Goal: Navigation & Orientation: Find specific page/section

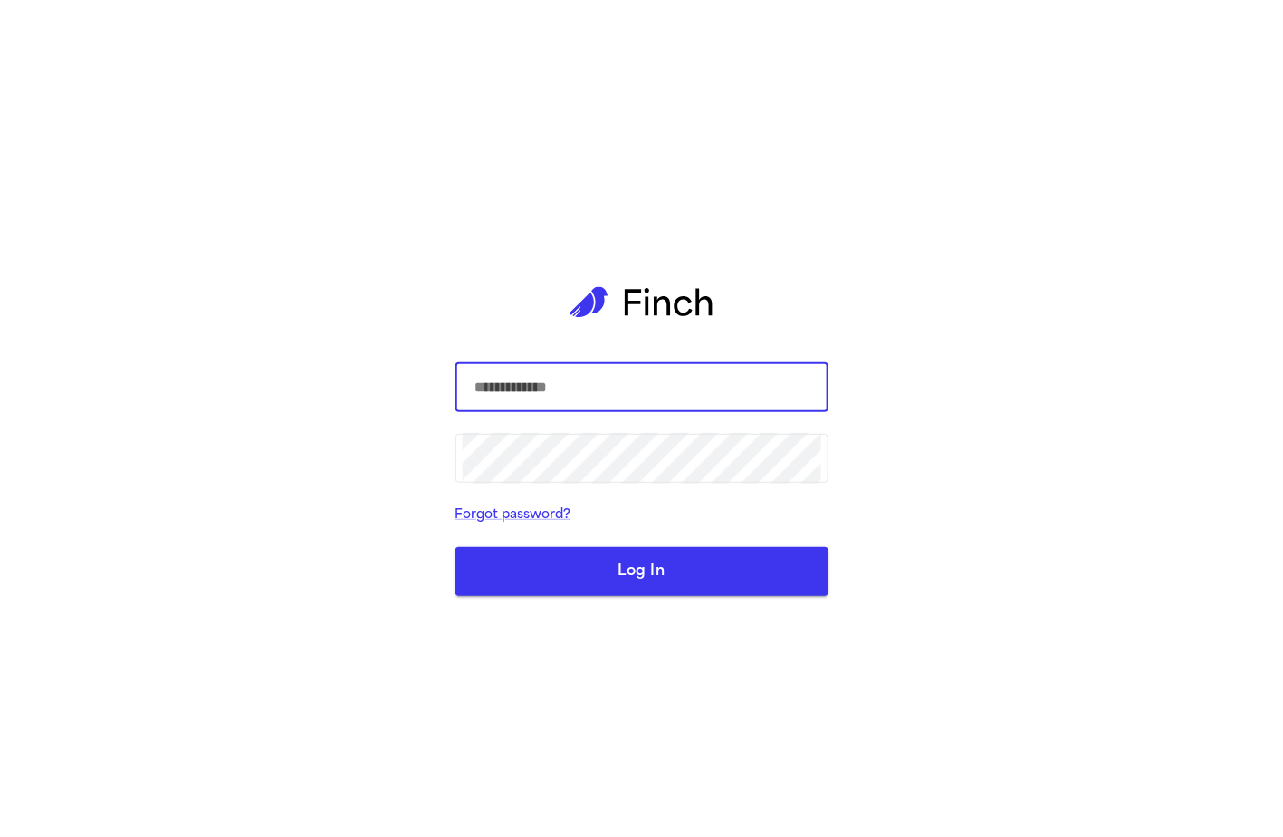
click at [584, 406] on input "text" at bounding box center [642, 387] width 359 height 51
type input "**********"
click at [532, 580] on button "Log In" at bounding box center [641, 571] width 373 height 49
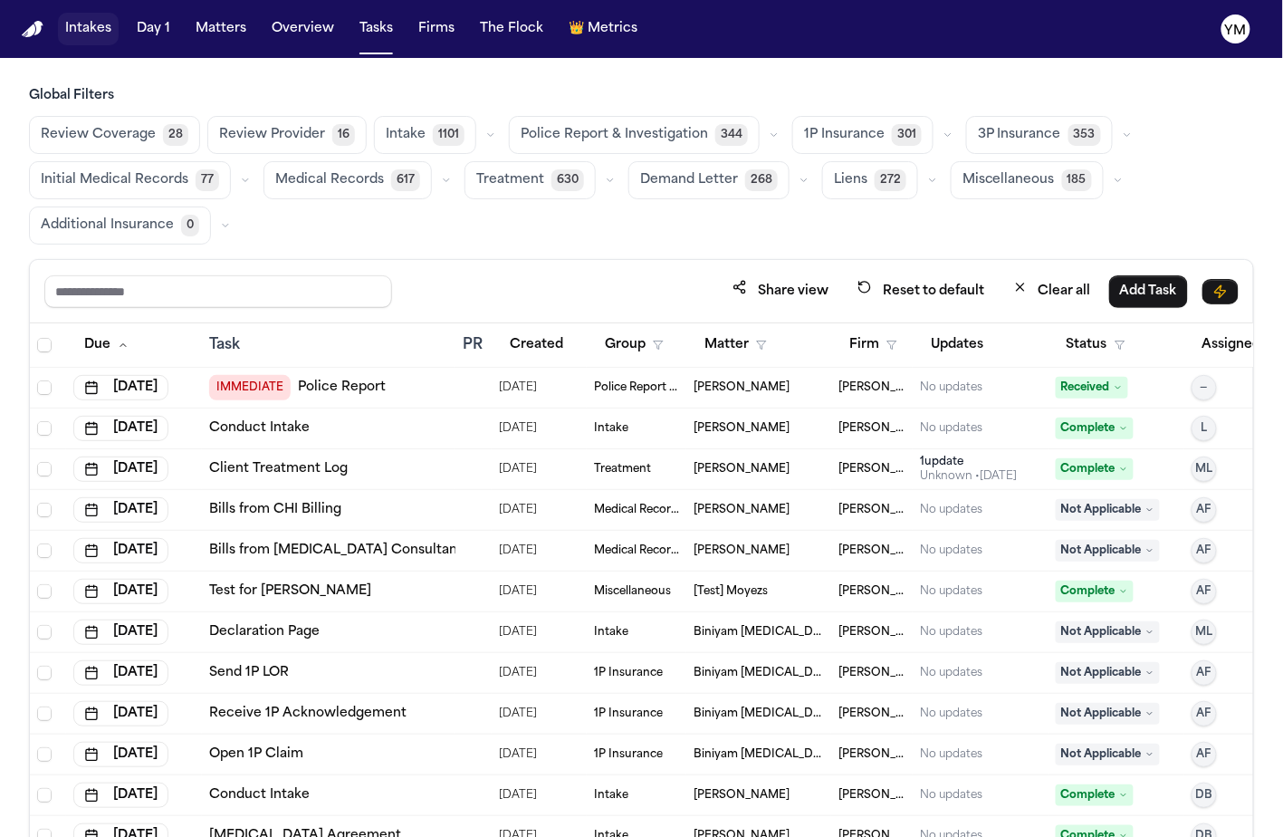
click at [86, 40] on button "Intakes" at bounding box center [88, 29] width 61 height 33
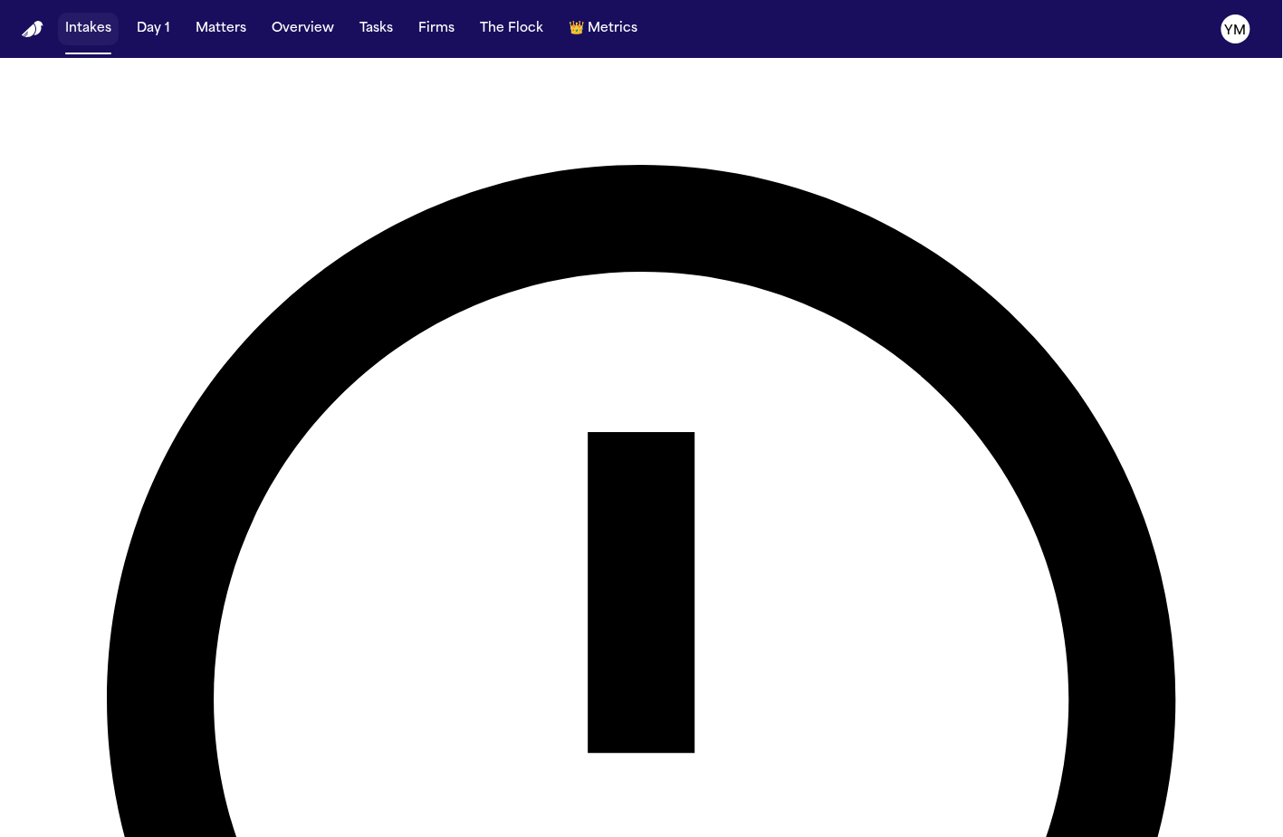
click at [88, 37] on button "Intakes" at bounding box center [88, 29] width 61 height 33
click at [90, 31] on button "Intakes" at bounding box center [88, 29] width 61 height 33
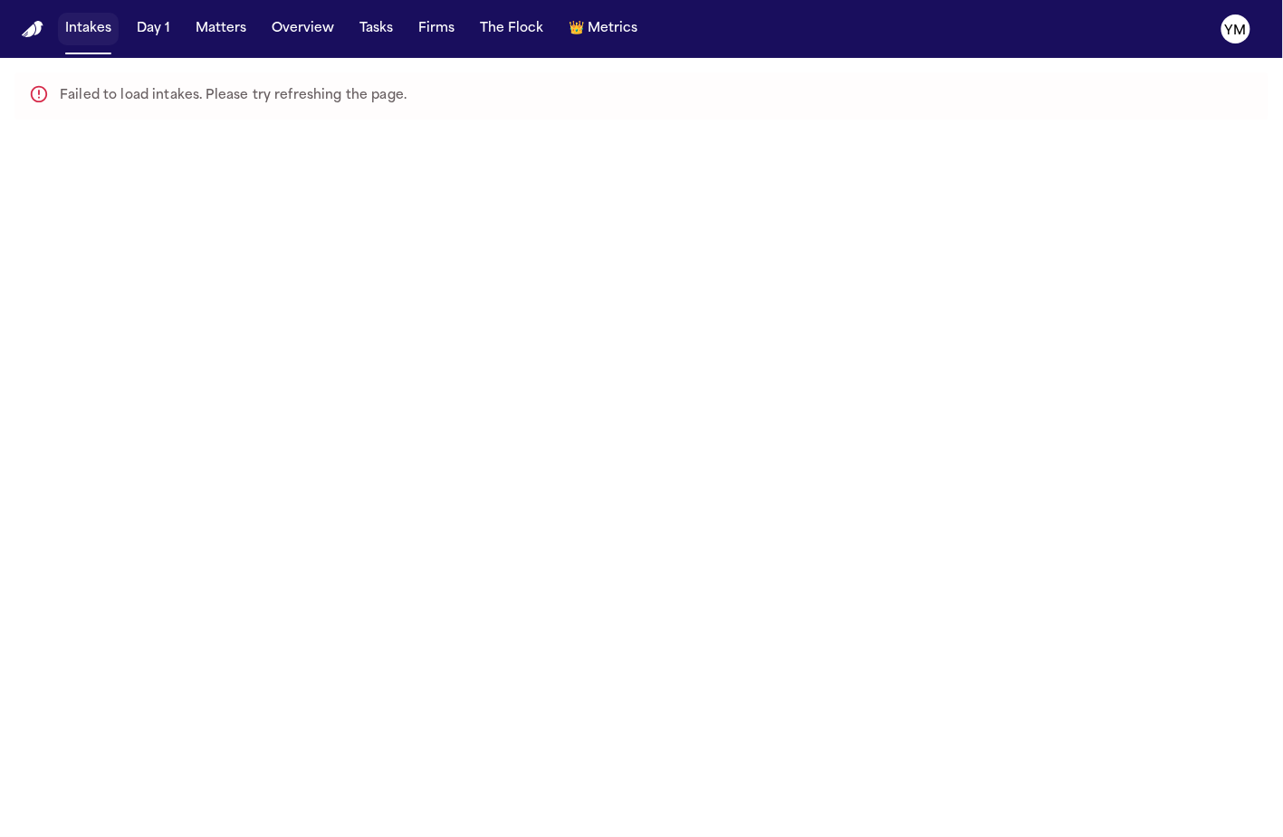
click at [91, 33] on button "Intakes" at bounding box center [88, 29] width 61 height 33
click at [155, 29] on button "Day 1" at bounding box center [153, 29] width 48 height 33
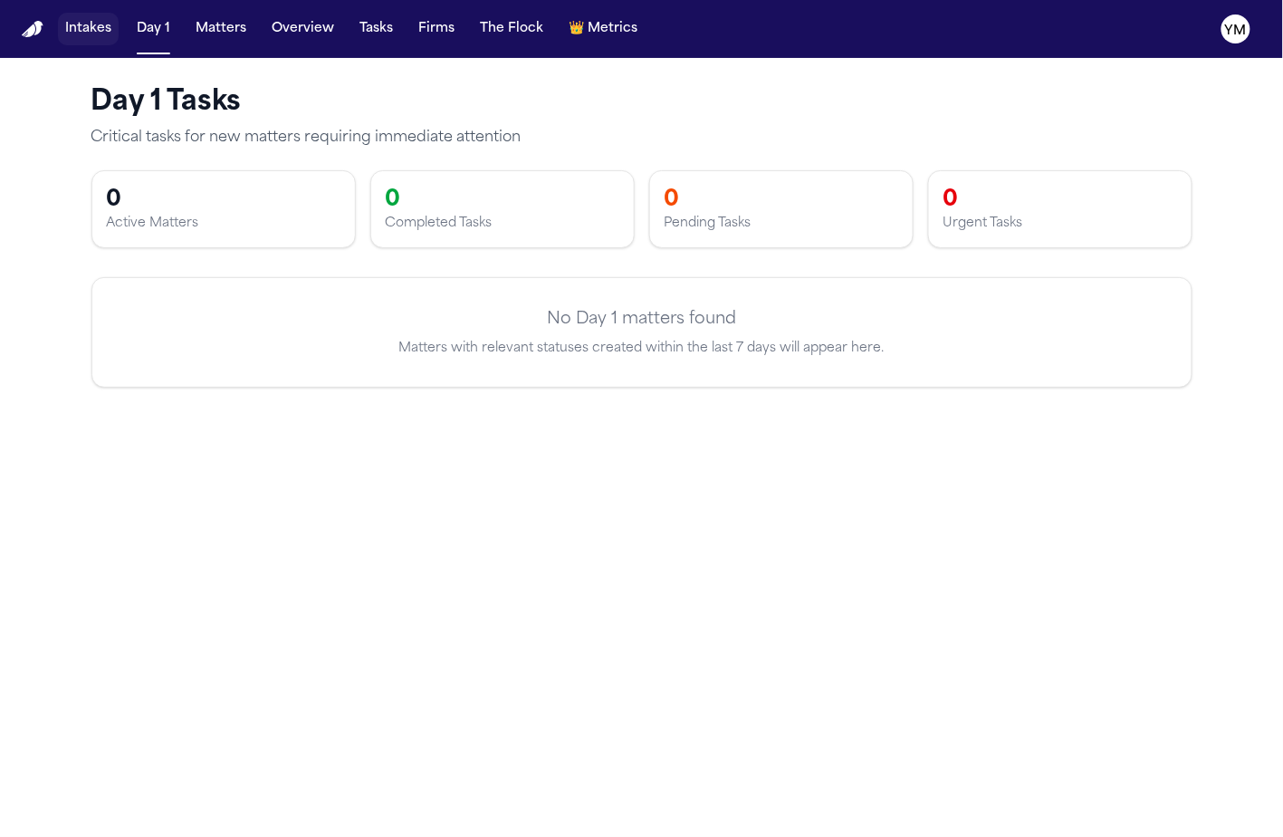
click at [73, 29] on button "Intakes" at bounding box center [88, 29] width 61 height 33
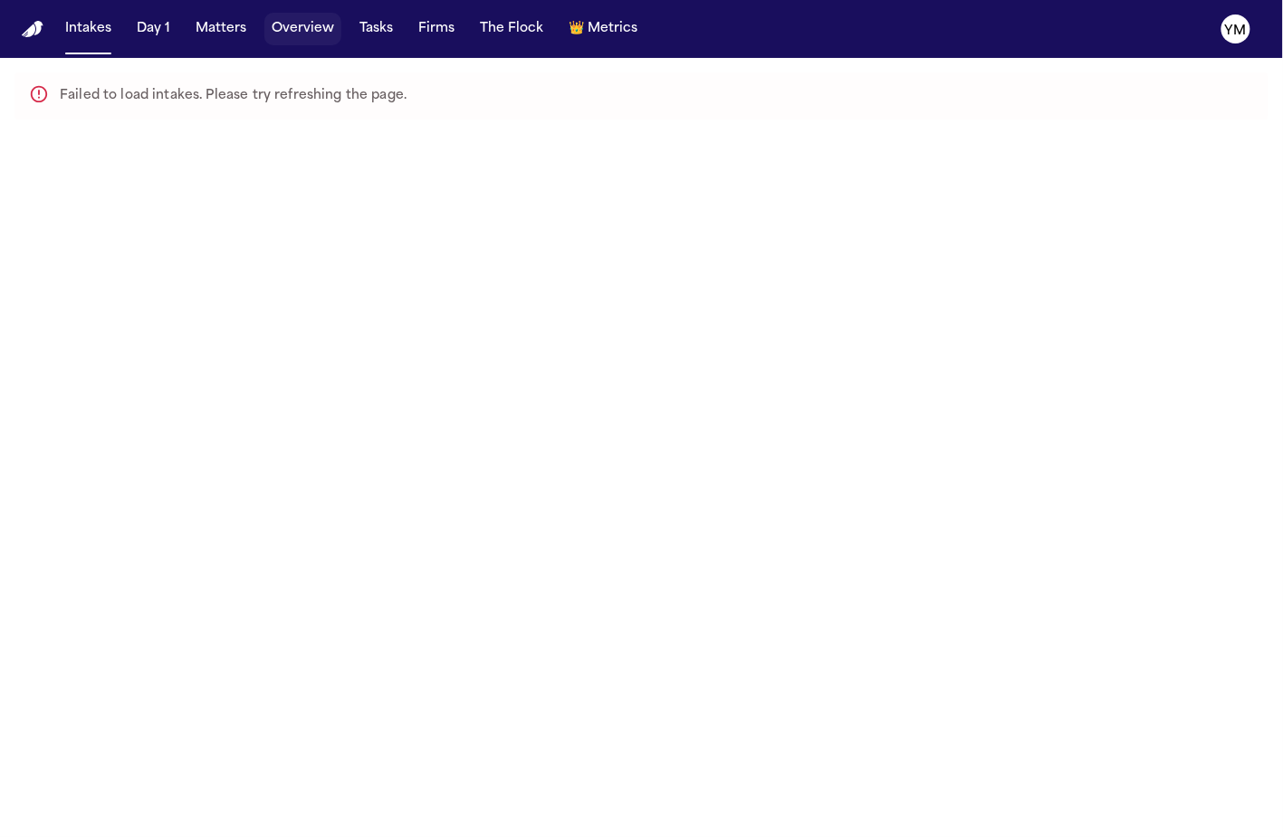
click at [282, 33] on button "Overview" at bounding box center [302, 29] width 77 height 33
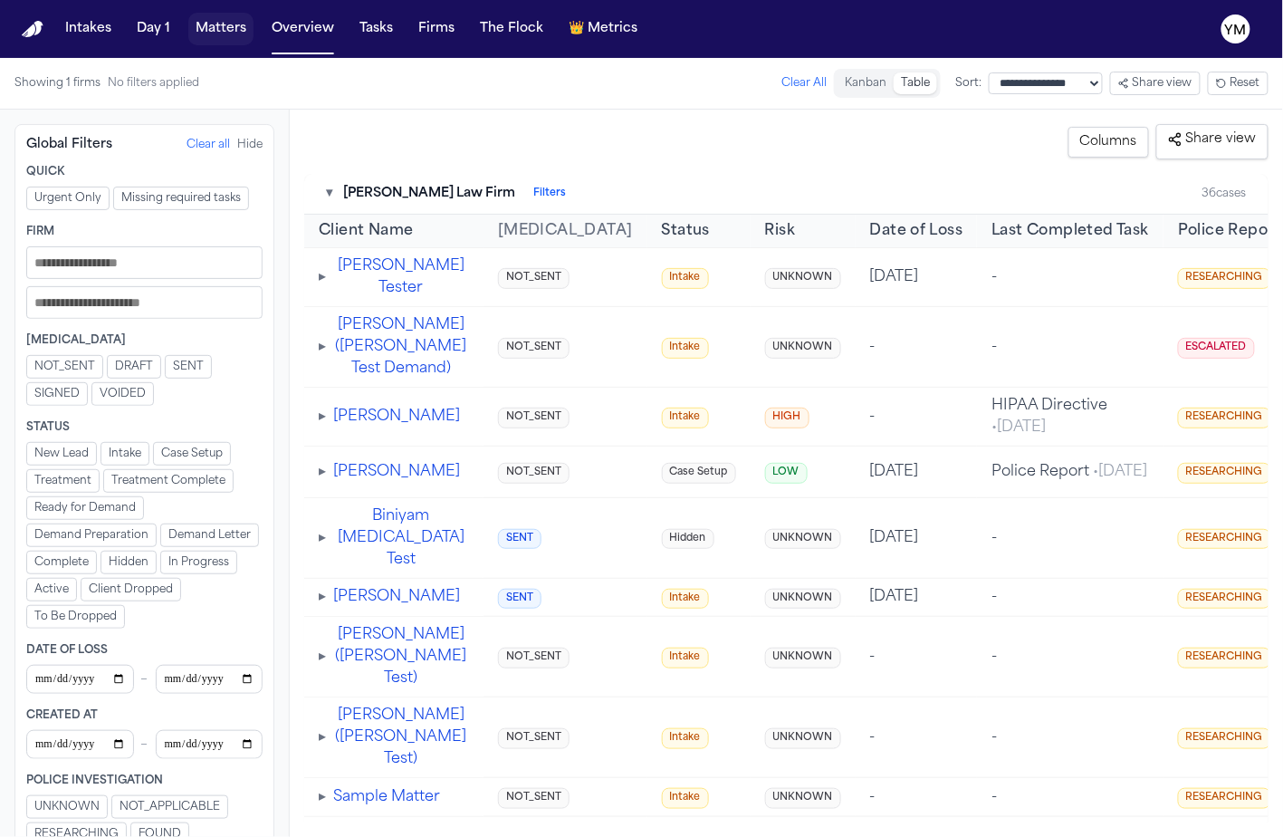
click at [207, 39] on button "Matters" at bounding box center [220, 29] width 65 height 33
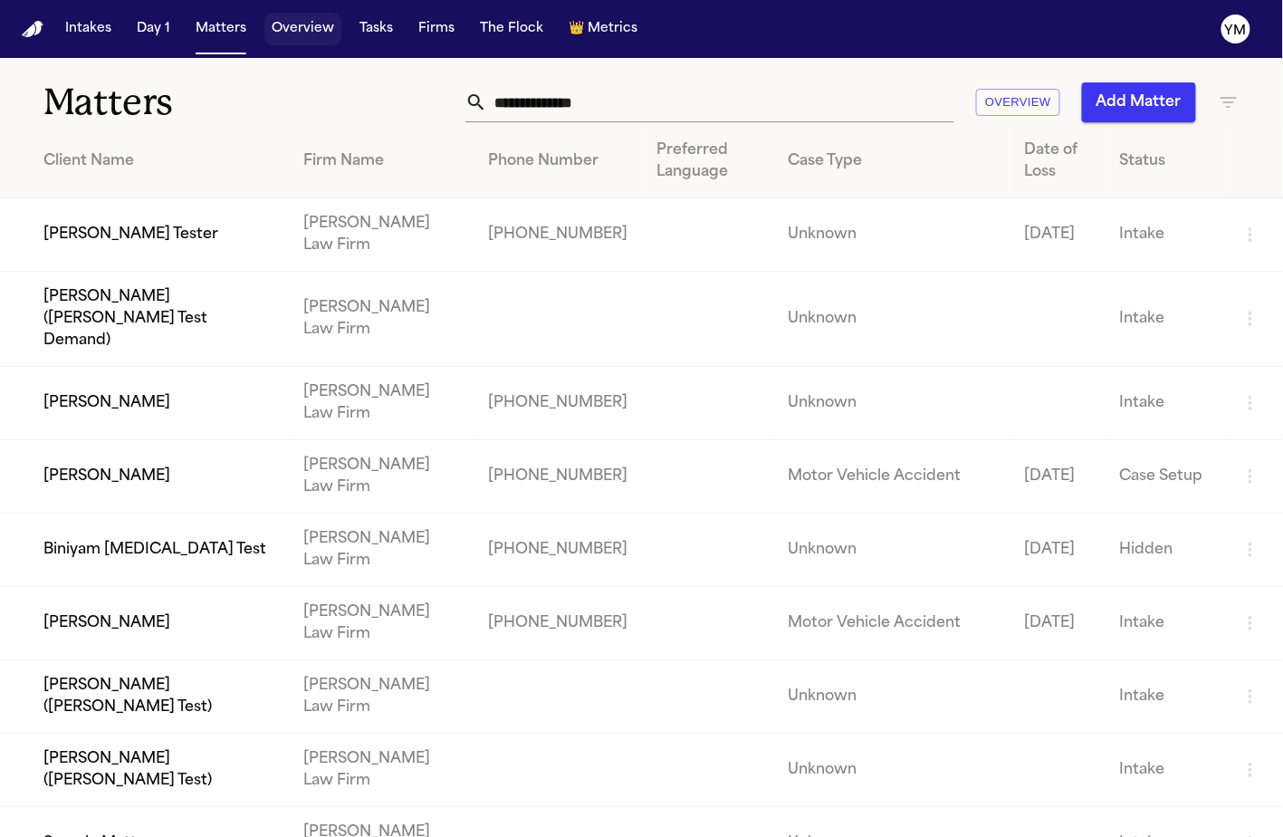
click at [316, 34] on button "Overview" at bounding box center [302, 29] width 77 height 33
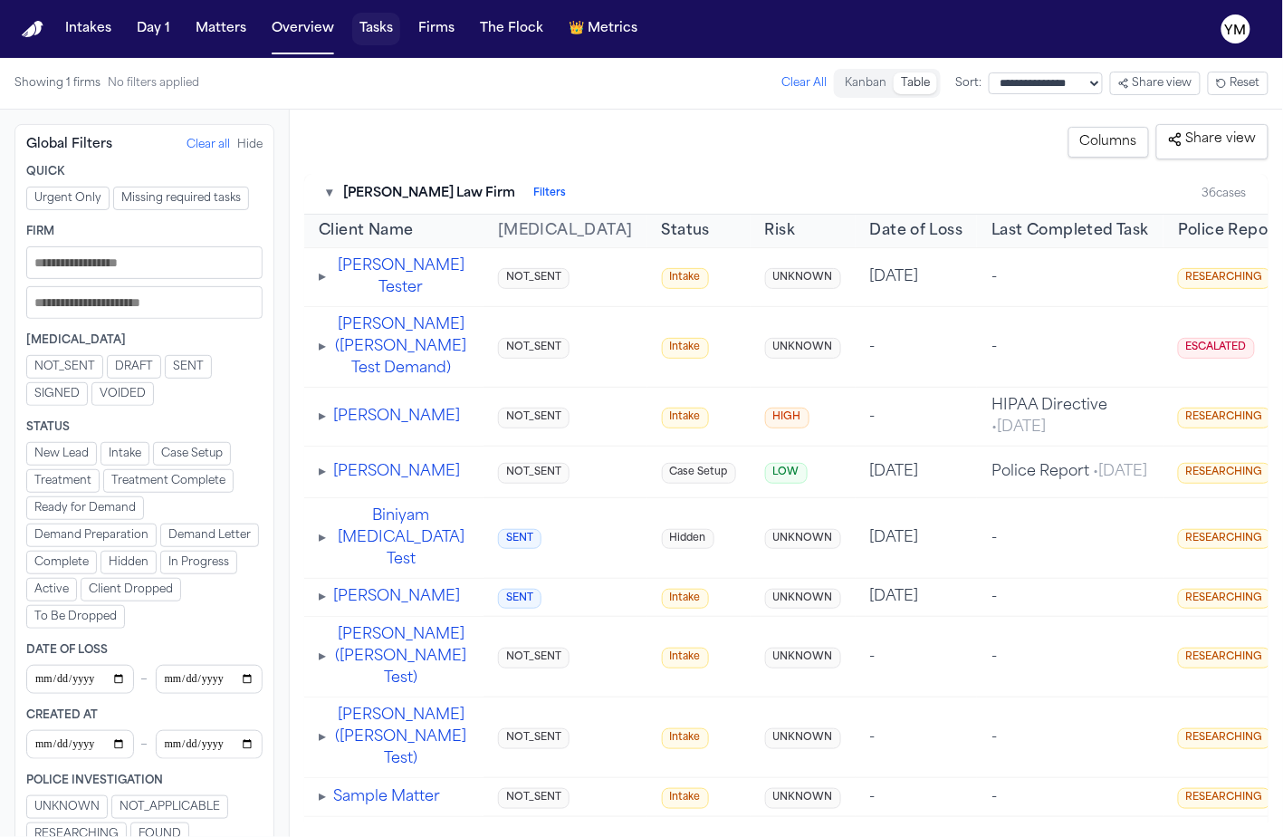
click at [352, 32] on button "Tasks" at bounding box center [376, 29] width 48 height 33
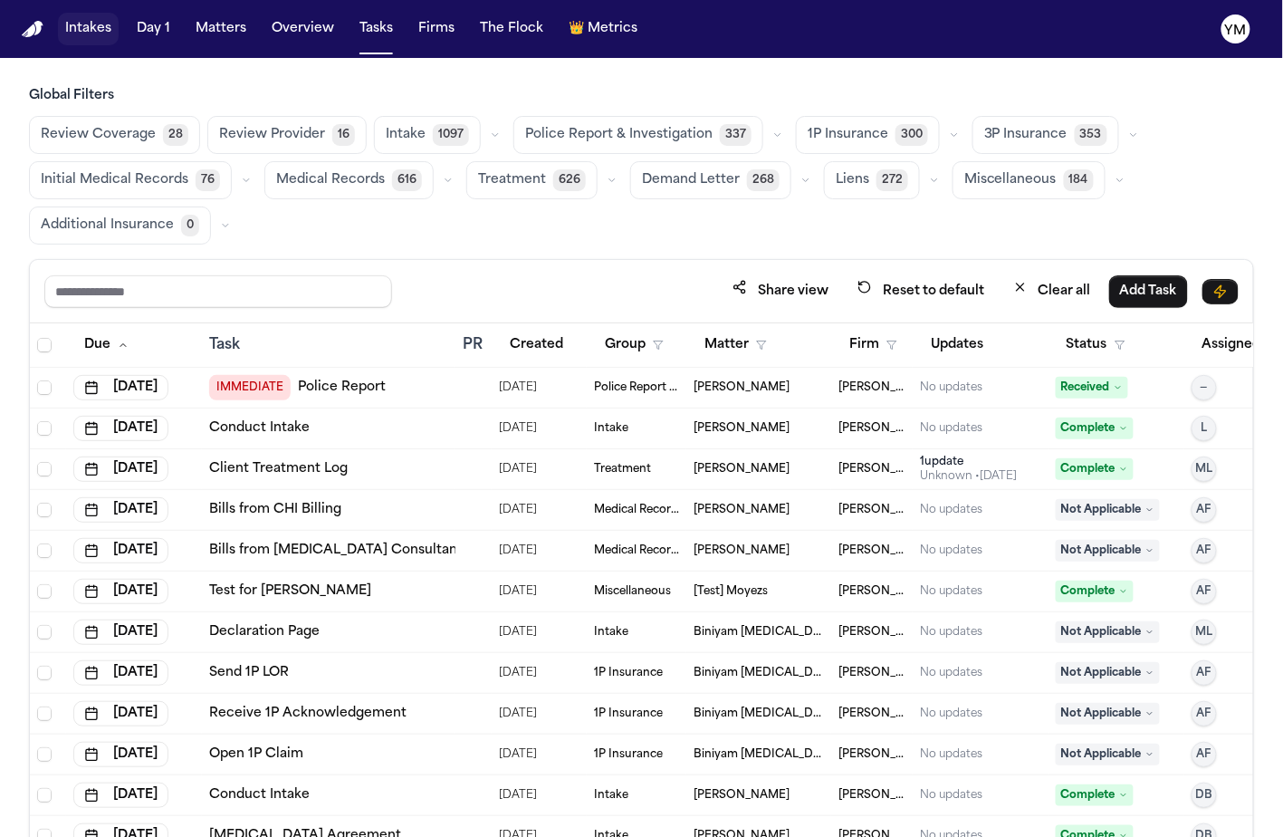
click at [93, 33] on button "Intakes" at bounding box center [88, 29] width 61 height 33
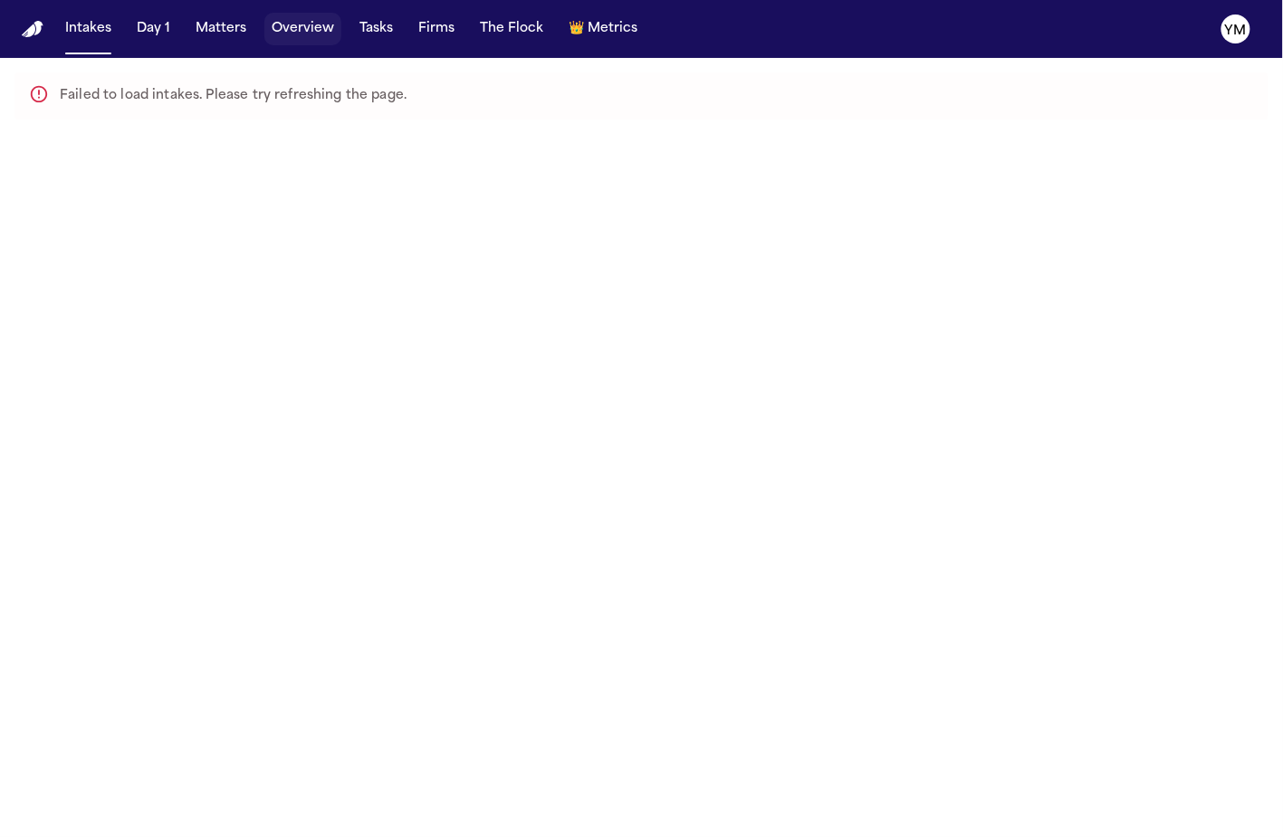
click at [296, 32] on button "Overview" at bounding box center [302, 29] width 77 height 33
